Goal: Task Accomplishment & Management: Manage account settings

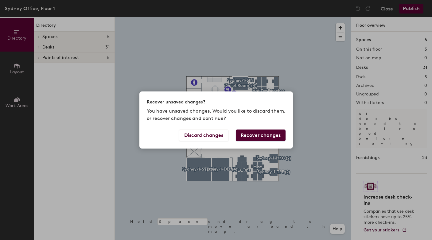
click at [263, 135] on button "Recover changes" at bounding box center [261, 135] width 50 height 12
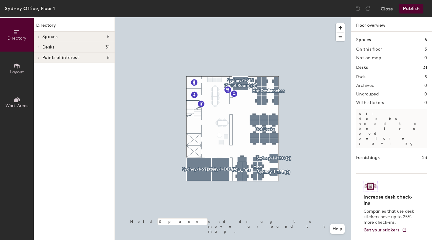
click at [17, 76] on button "Layout" at bounding box center [17, 69] width 34 height 34
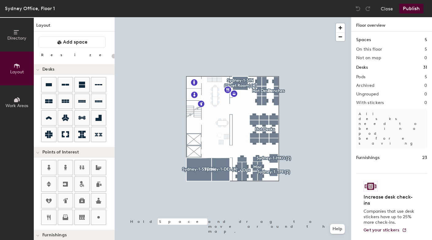
click at [18, 95] on button "Work Areas" at bounding box center [17, 102] width 34 height 34
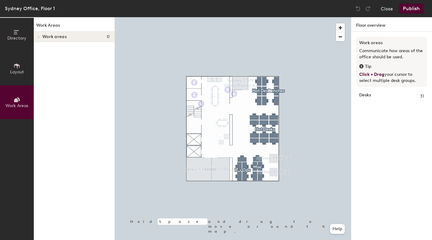
click at [19, 45] on button "Directory" at bounding box center [17, 35] width 34 height 34
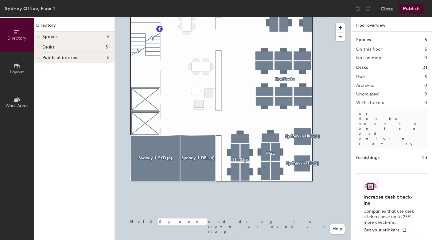
click at [263, 17] on div at bounding box center [233, 17] width 236 height 0
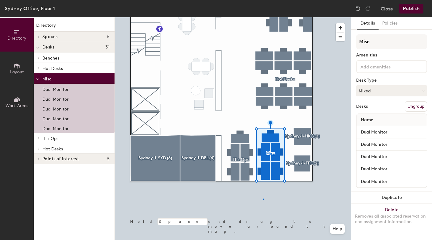
click at [263, 17] on div at bounding box center [233, 17] width 236 height 0
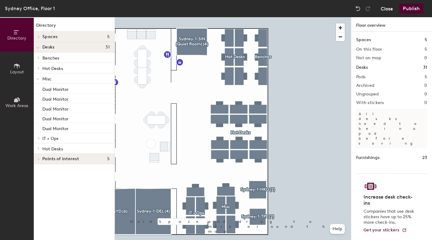
click at [385, 10] on button "Close" at bounding box center [386, 9] width 12 height 10
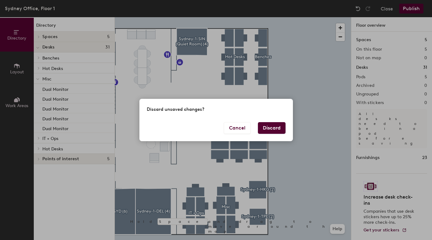
click at [271, 129] on button "Discard" at bounding box center [272, 128] width 28 height 12
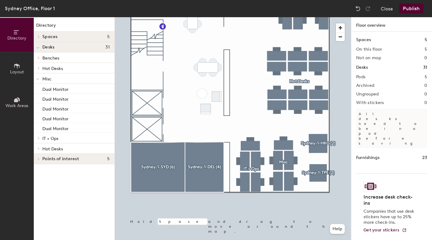
click at [18, 98] on icon at bounding box center [16, 99] width 7 height 7
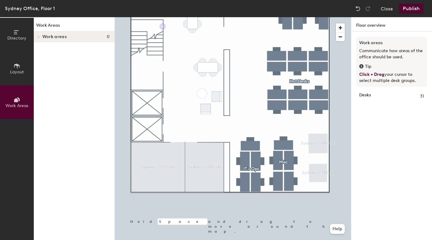
click at [22, 60] on button "Layout" at bounding box center [17, 69] width 34 height 34
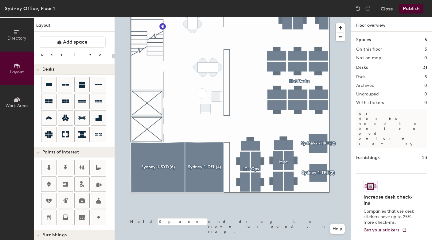
click at [19, 34] on icon at bounding box center [16, 32] width 7 height 7
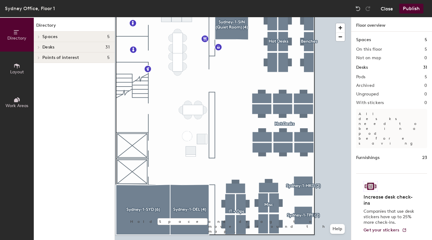
click at [384, 10] on button "Close" at bounding box center [386, 9] width 12 height 10
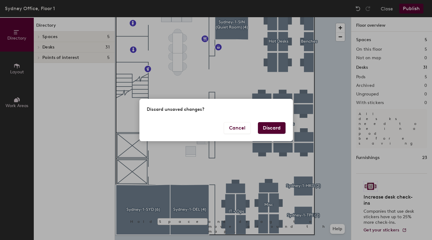
click at [269, 128] on button "Discard" at bounding box center [272, 128] width 28 height 12
